Goal: Information Seeking & Learning: Check status

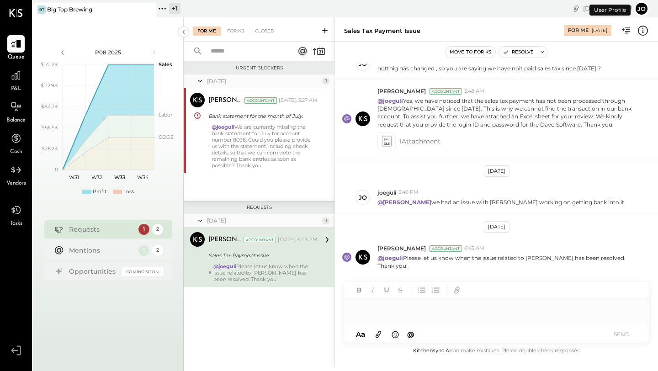
scroll to position [105, 0]
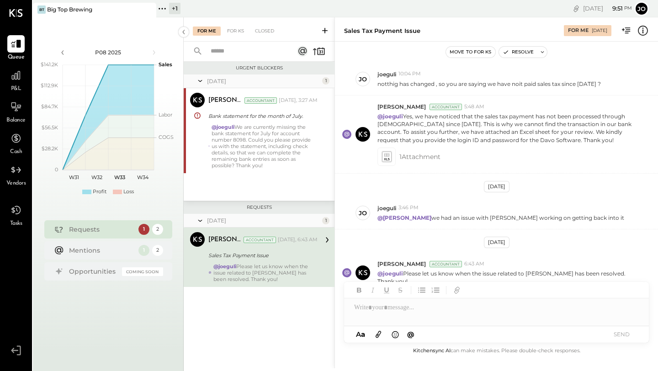
click at [74, 12] on div "Big Top Brewing" at bounding box center [69, 9] width 45 height 8
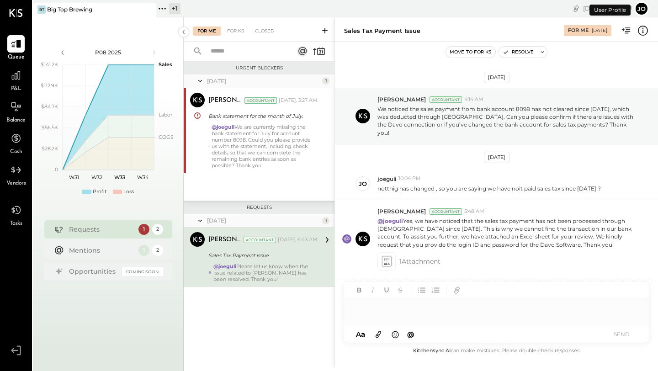
scroll to position [105, 0]
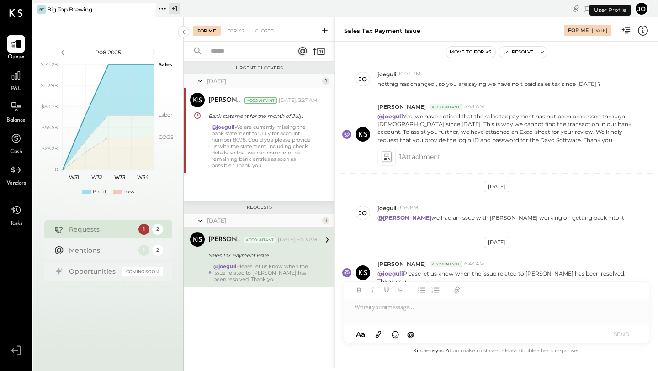
click at [164, 6] on icon at bounding box center [162, 9] width 12 height 12
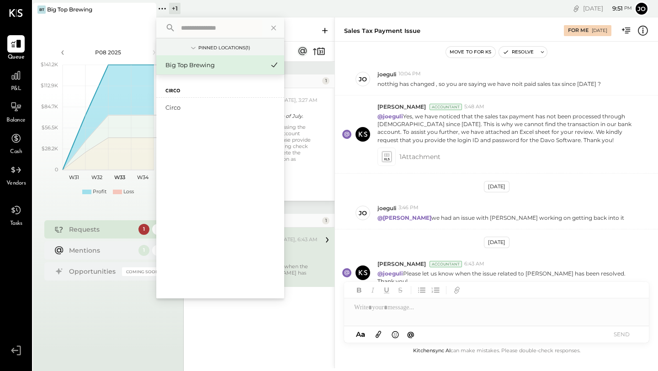
click at [169, 89] on label "Circo" at bounding box center [172, 91] width 15 height 6
click at [168, 104] on div "Circo" at bounding box center [214, 107] width 99 height 9
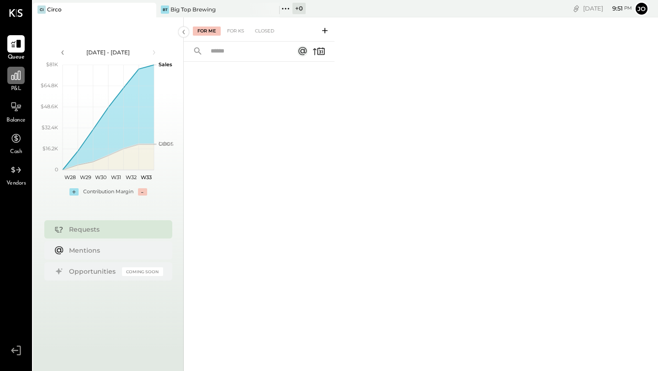
click at [18, 75] on icon at bounding box center [16, 75] width 12 height 12
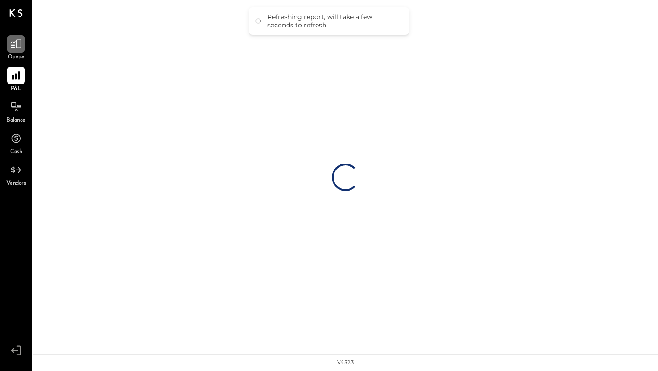
click at [16, 39] on icon at bounding box center [16, 44] width 12 height 12
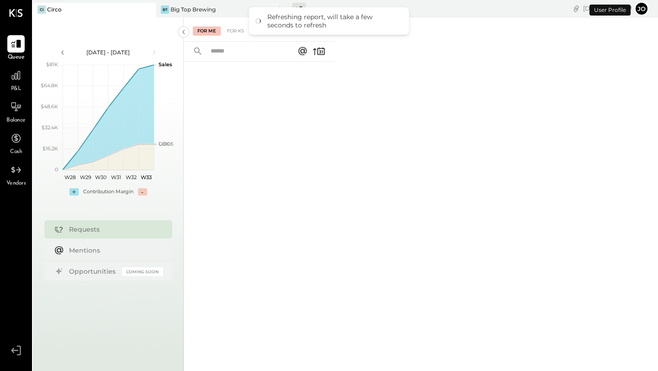
click at [53, 8] on div "Circo" at bounding box center [54, 9] width 15 height 8
click at [165, 11] on div "BT" at bounding box center [165, 9] width 8 height 8
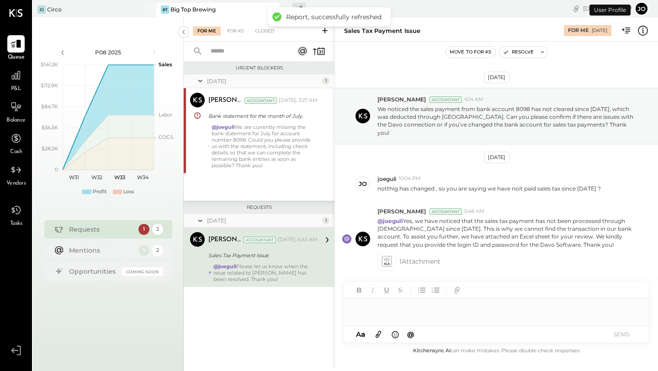
scroll to position [105, 0]
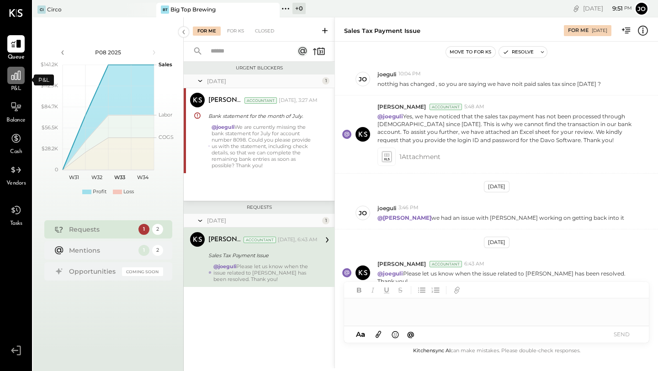
click at [15, 79] on icon at bounding box center [15, 75] width 9 height 9
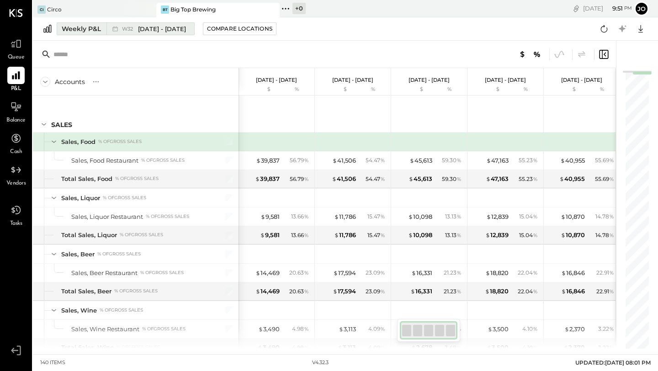
click at [76, 34] on button "Weekly P&L W32 Aug 6 - 12, 2025" at bounding box center [126, 28] width 138 height 13
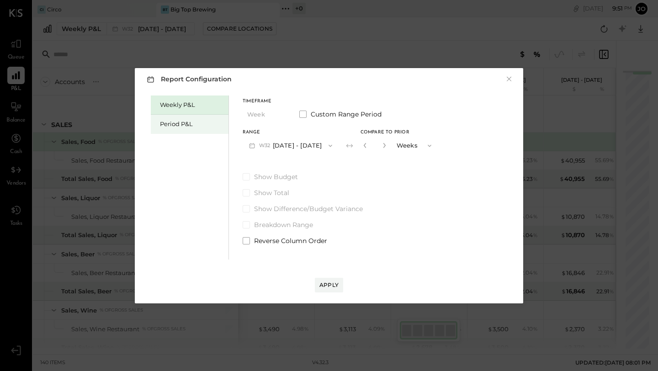
click at [162, 121] on div "Period P&L" at bounding box center [192, 124] width 64 height 9
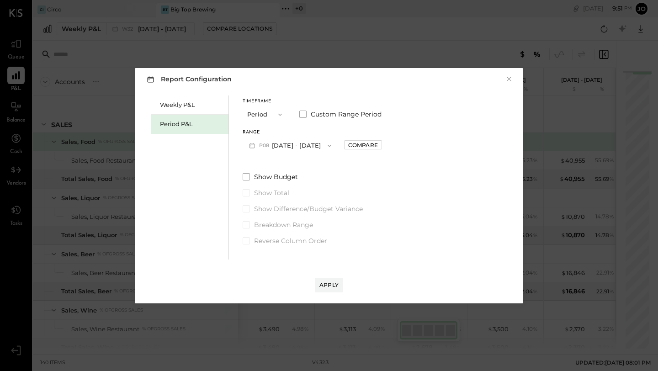
click at [282, 146] on button "P08 Jul 30 - Aug 26, 2025" at bounding box center [290, 145] width 95 height 17
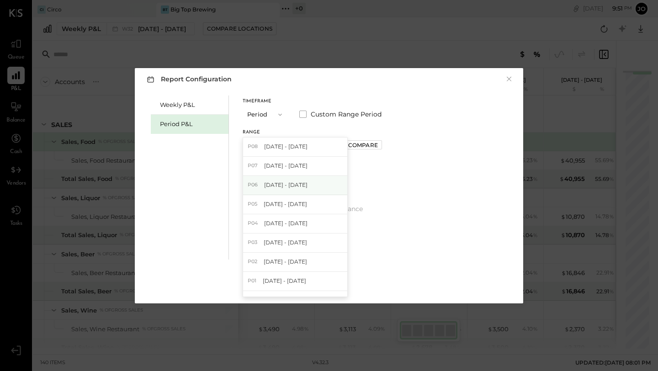
click at [273, 187] on span "May 28 - Jul 1, 2025" at bounding box center [285, 185] width 43 height 8
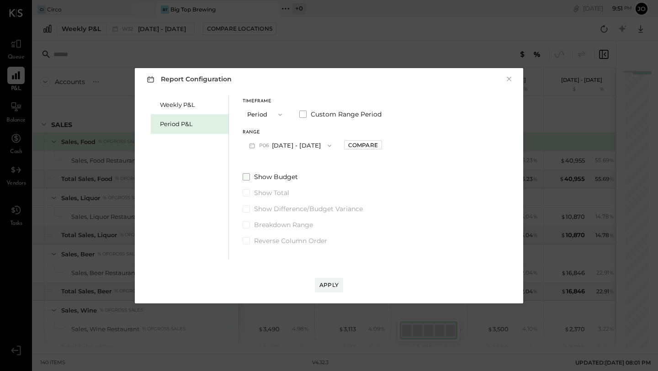
click at [245, 175] on span at bounding box center [246, 176] width 7 height 7
click at [246, 206] on span at bounding box center [246, 208] width 7 height 7
click at [333, 277] on div "Apply" at bounding box center [329, 275] width 370 height 33
click at [330, 281] on div "Apply" at bounding box center [328, 285] width 19 height 8
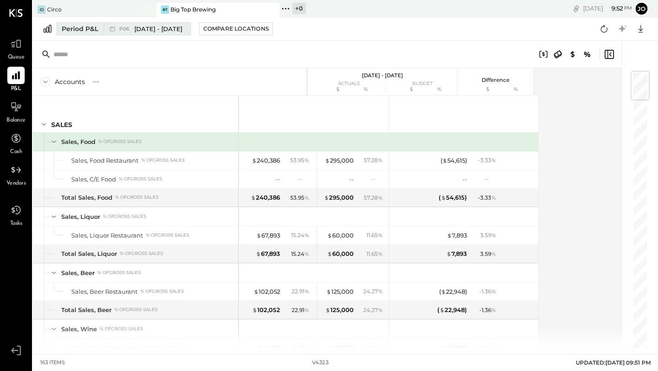
click at [161, 26] on span "May 28 - Jul 1, 2025" at bounding box center [158, 29] width 48 height 9
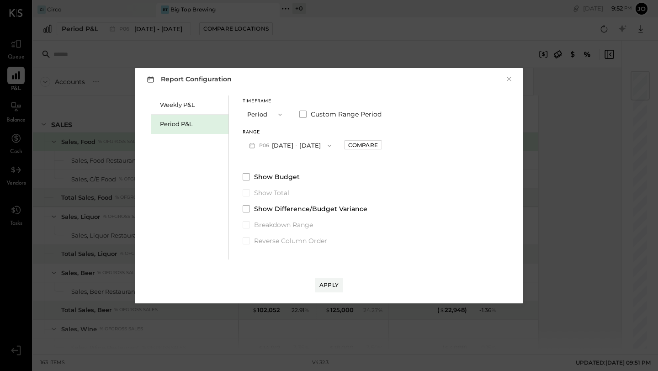
click at [274, 143] on button "P06 May 28 - Jul 1, 2025" at bounding box center [290, 145] width 95 height 17
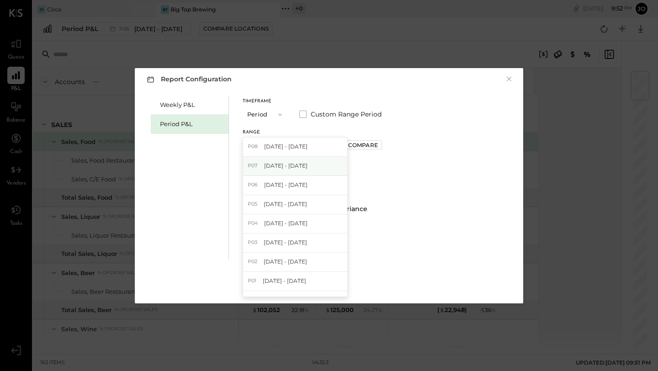
click at [261, 164] on div "P07 Jul 2 - 29, 2025" at bounding box center [295, 166] width 104 height 19
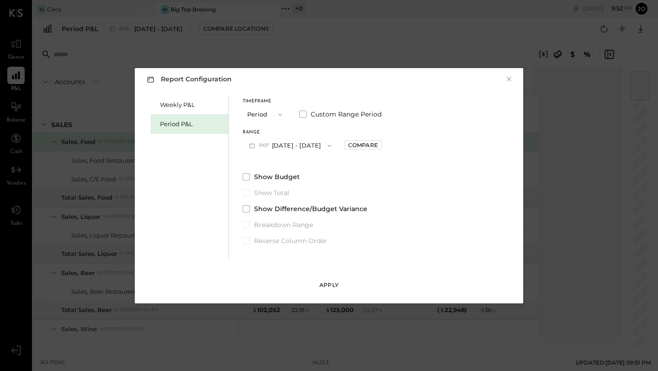
click at [324, 285] on div "Apply" at bounding box center [328, 285] width 19 height 8
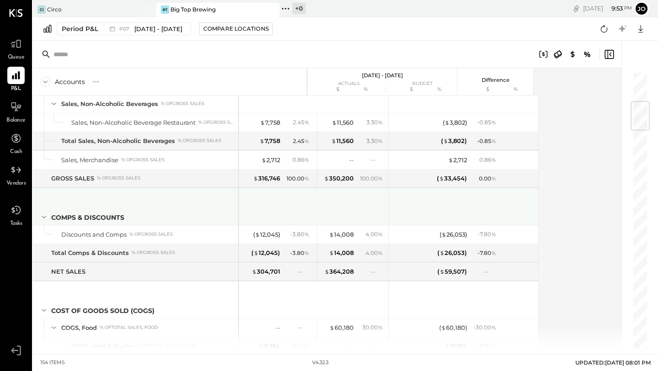
scroll to position [268, 0]
